Goal: Find specific page/section: Find specific page/section

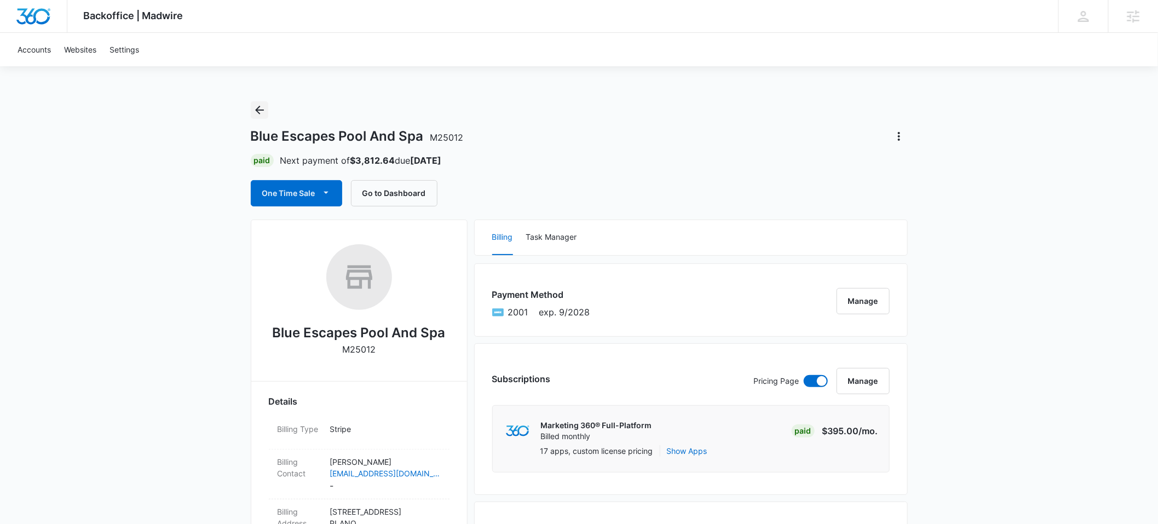
click at [261, 111] on icon "Back" at bounding box center [259, 109] width 13 height 13
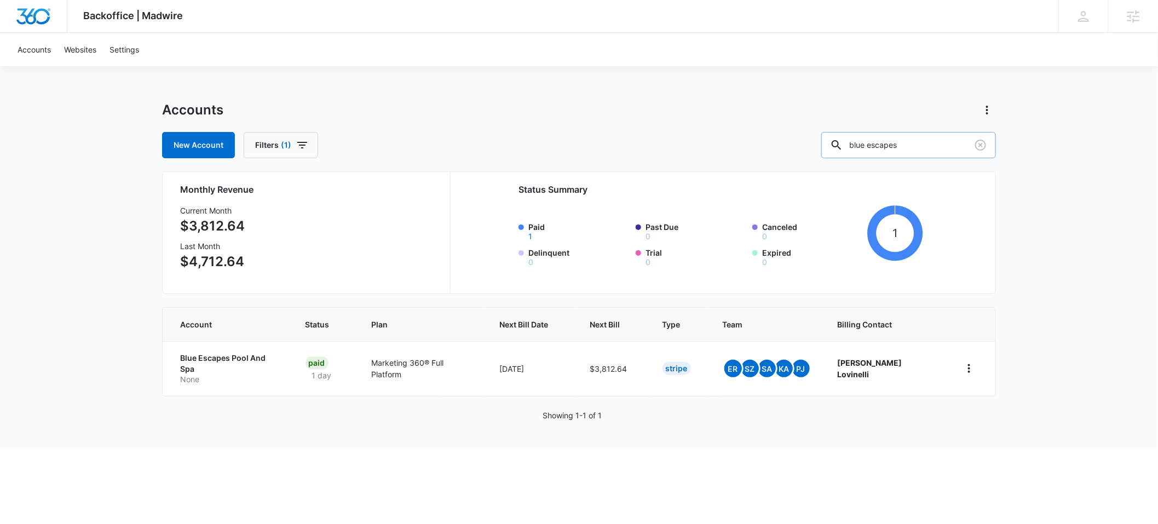
drag, startPoint x: 934, startPoint y: 145, endPoint x: 862, endPoint y: 144, distance: 71.7
click at [862, 144] on div "blue escapes" at bounding box center [908, 145] width 175 height 26
type input "accuray mec"
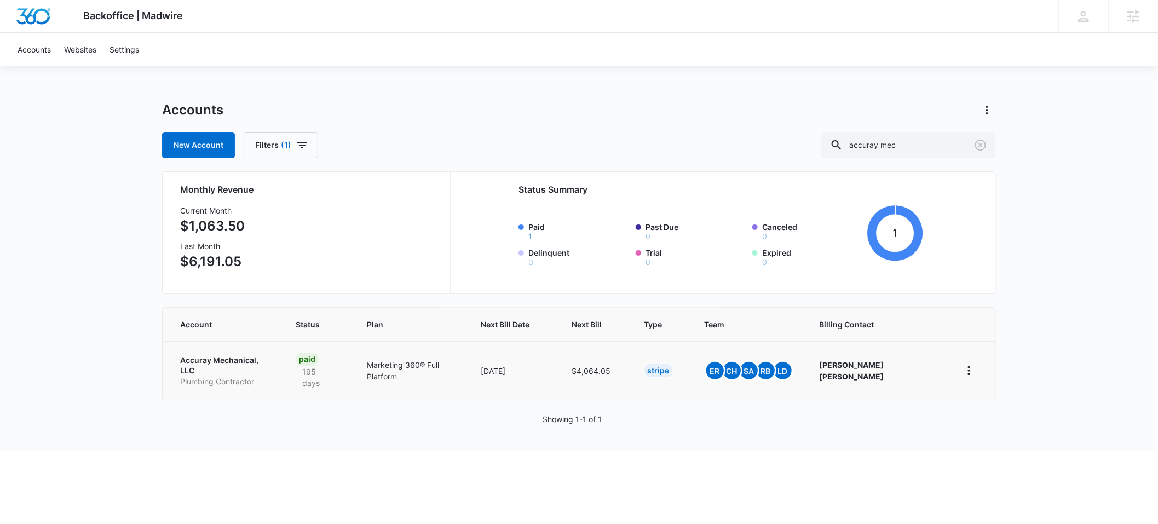
click at [194, 358] on p "Accuray Mechanical, LLC" at bounding box center [224, 365] width 89 height 21
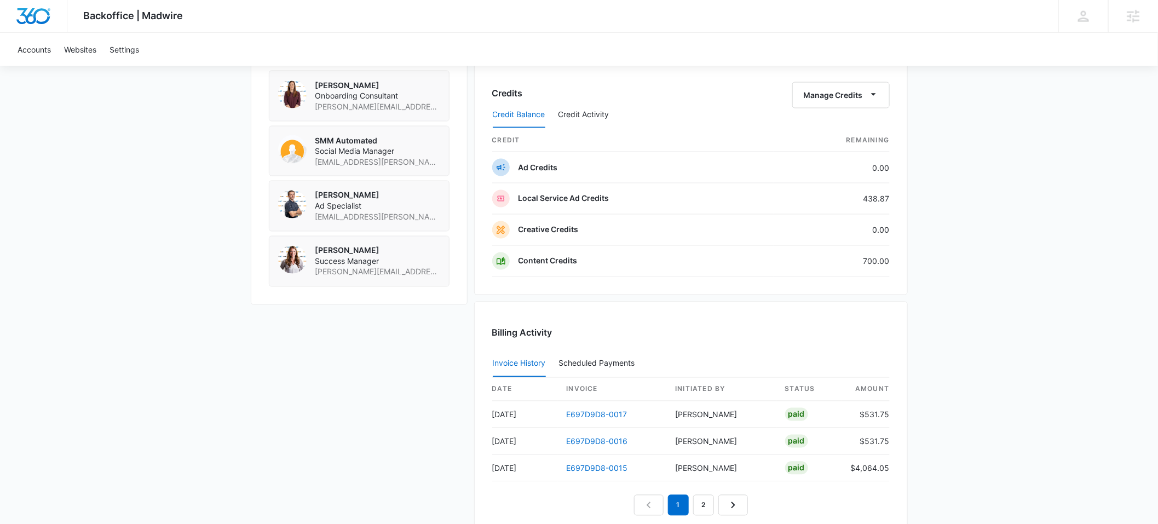
scroll to position [855, 0]
